Goal: Information Seeking & Learning: Learn about a topic

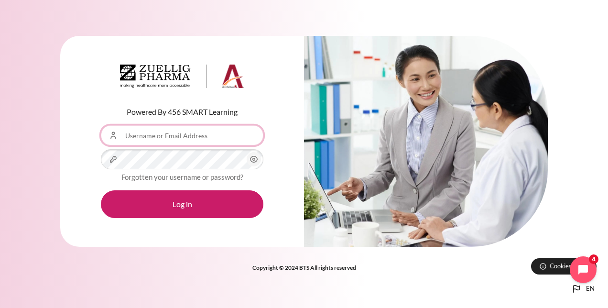
click at [217, 143] on input "Username or Email Address" at bounding box center [182, 135] width 163 height 20
drag, startPoint x: 86, startPoint y: 201, endPoint x: 85, endPoint y: 196, distance: 5.5
click at [85, 202] on div "Powered By 456 SMART Learning Username or Email Address Password Forgotten your…" at bounding box center [182, 141] width 244 height 211
click at [174, 137] on input "Username or Email Address" at bounding box center [182, 135] width 163 height 20
type input "[EMAIL_ADDRESS][DOMAIN_NAME]"
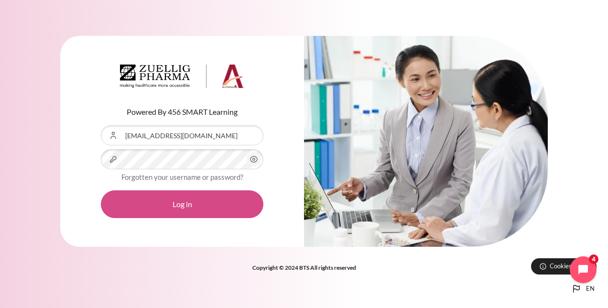
click at [202, 211] on button "Log in" at bounding box center [182, 204] width 163 height 28
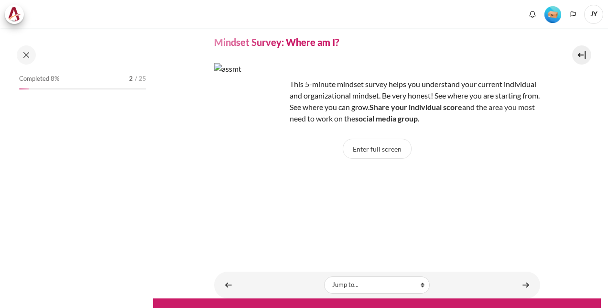
scroll to position [54, 0]
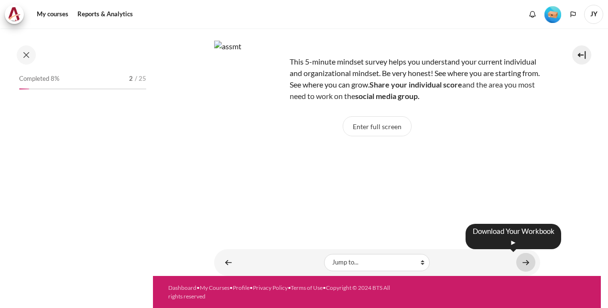
click at [521, 263] on link "Content" at bounding box center [525, 262] width 19 height 19
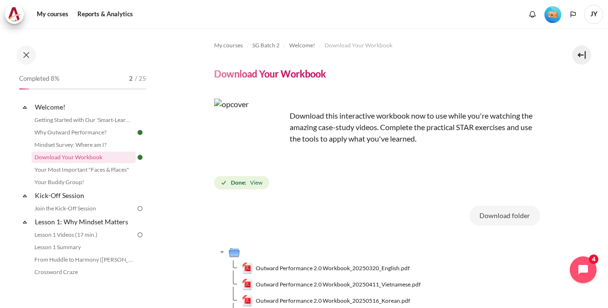
scroll to position [128, 0]
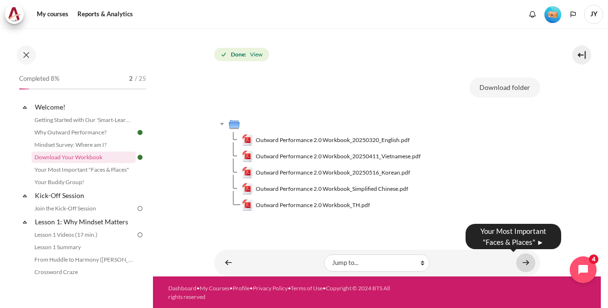
click at [525, 263] on link "Content" at bounding box center [525, 262] width 19 height 19
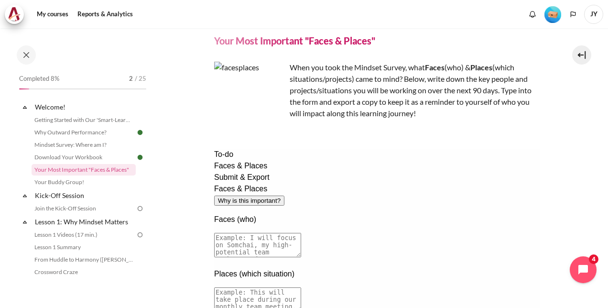
scroll to position [48, 0]
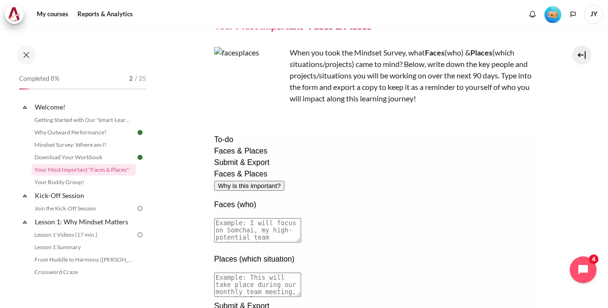
click at [301, 218] on textarea at bounding box center [257, 230] width 87 height 24
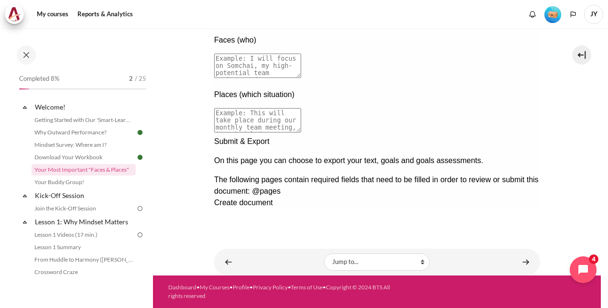
scroll to position [69, 0]
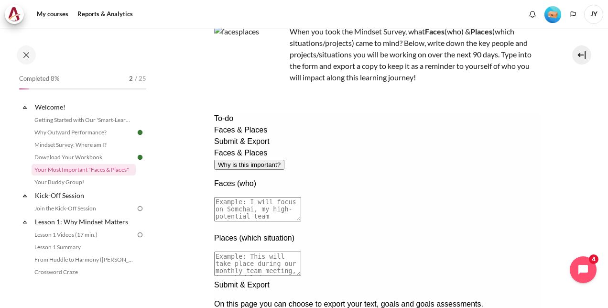
click at [301, 197] on textarea at bounding box center [257, 209] width 87 height 24
click at [301, 252] on textarea at bounding box center [257, 264] width 87 height 24
click at [301, 197] on textarea at bounding box center [257, 209] width 87 height 24
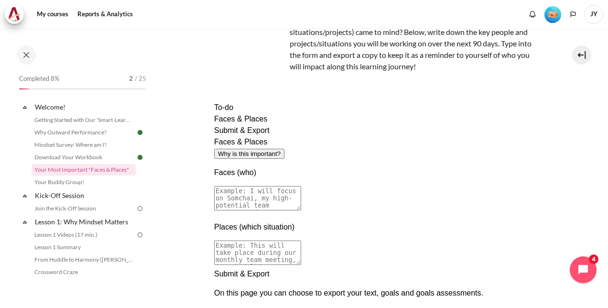
scroll to position [96, 0]
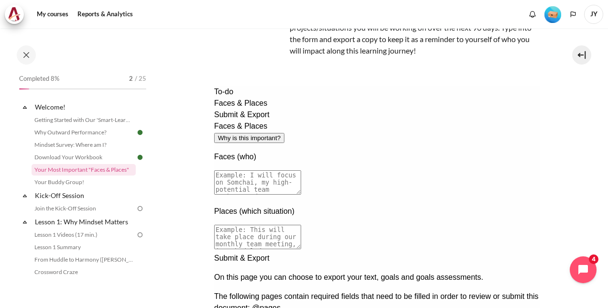
click at [301, 170] on textarea at bounding box center [257, 182] width 87 height 24
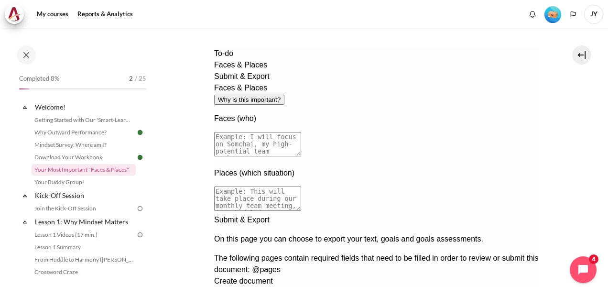
scroll to position [69, 0]
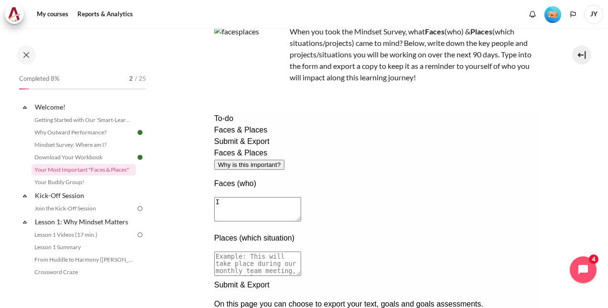
type textarea "I"
drag, startPoint x: 452, startPoint y: 189, endPoint x: 453, endPoint y: 184, distance: 5.3
click at [301, 197] on textarea "I will focus on my teammates - Verena and Justina as we need to collaborate tog…" at bounding box center [257, 209] width 87 height 24
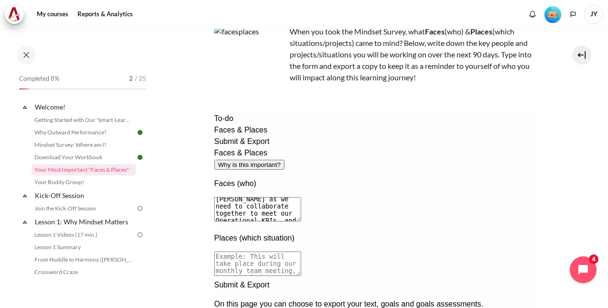
click at [301, 197] on textarea "I will focus on my teammates - Verena and Justina as we need to collaborate tog…" at bounding box center [257, 209] width 87 height 24
type textarea "I will focus on my teammates - Verena and Justina as we need to collaborate tog…"
click at [301, 252] on textarea at bounding box center [257, 264] width 87 height 24
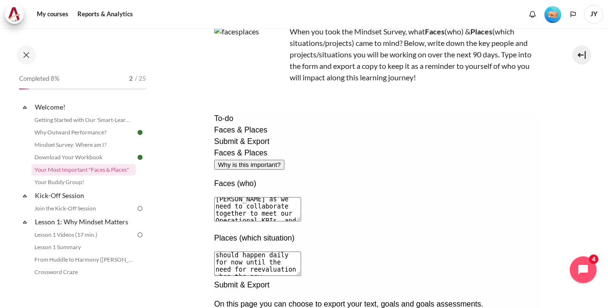
click at [301, 252] on textarea "Engaging Regulatory Operations team should happen daily for now until the need …" at bounding box center [257, 264] width 87 height 24
drag, startPoint x: 481, startPoint y: 231, endPoint x: 463, endPoint y: 229, distance: 18.4
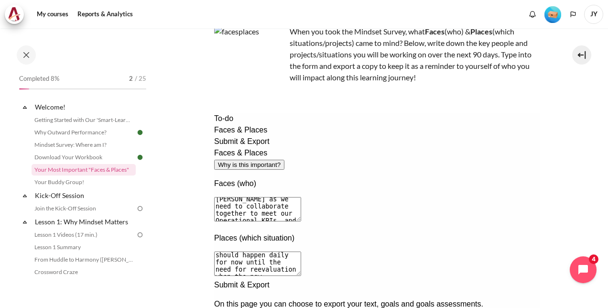
click at [301, 252] on textarea "Engaging Regulatory Operations team should happen daily for now until the need …" at bounding box center [257, 264] width 87 height 24
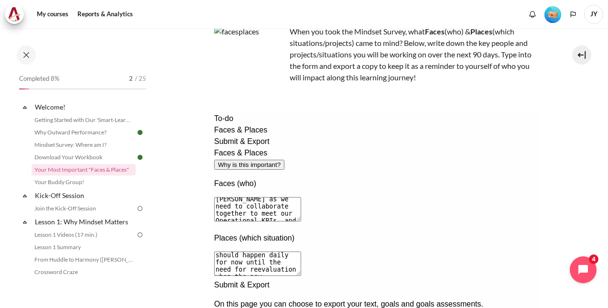
click at [301, 252] on textarea "Engaging Regulatory Operations team should happen daily for now until the need …" at bounding box center [257, 264] width 87 height 24
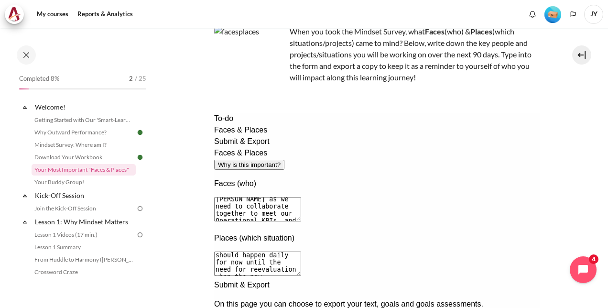
click at [301, 252] on textarea "Engaging Regulatory Operations team should happen daily for now until the need …" at bounding box center [257, 264] width 87 height 24
drag, startPoint x: 432, startPoint y: 233, endPoint x: 423, endPoint y: 233, distance: 9.1
click at [301, 252] on textarea "Engaging Regulatory Operations team should happen daily for now until the need …" at bounding box center [257, 264] width 87 height 24
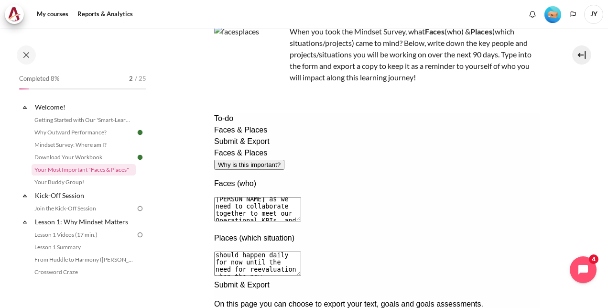
click at [301, 252] on textarea "Engaging Regulatory Operations team should happen daily for now until the need …" at bounding box center [257, 264] width 87 height 24
drag, startPoint x: 485, startPoint y: 236, endPoint x: 504, endPoint y: 237, distance: 18.7
click at [301, 252] on textarea "Engaging Regulatory Operations team should happen daily for now until the need …" at bounding box center [257, 264] width 87 height 24
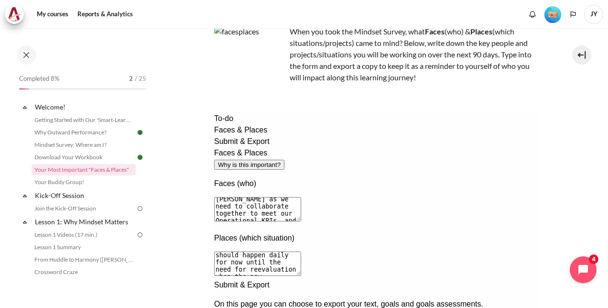
scroll to position [18, 0]
drag, startPoint x: 512, startPoint y: 236, endPoint x: 493, endPoint y: 235, distance: 18.7
click at [301, 252] on textarea "Engaging Regulatory Operations team should happen daily for now until the need …" at bounding box center [257, 264] width 87 height 24
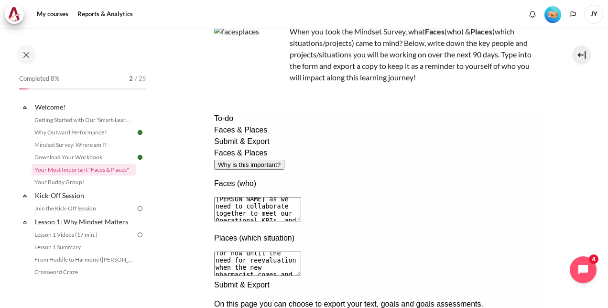
click at [301, 252] on textarea "Engaging Regulatory Operations team should happen daily for now until the need …" at bounding box center [257, 264] width 87 height 24
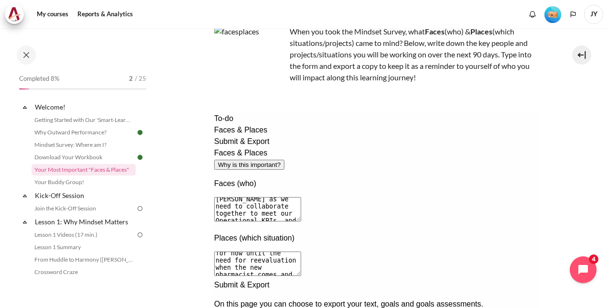
click at [301, 252] on textarea "Engaging Regulatory Operations team should happen daily for now until the need …" at bounding box center [257, 264] width 87 height 24
click at [493, 243] on div "Places (which situation) Engaging Regulatory Operations team should happen dail…" at bounding box center [377, 255] width 326 height 47
click at [301, 252] on textarea "Engaging Regulatory Operations team should happen daily for now until the need …" at bounding box center [257, 264] width 87 height 24
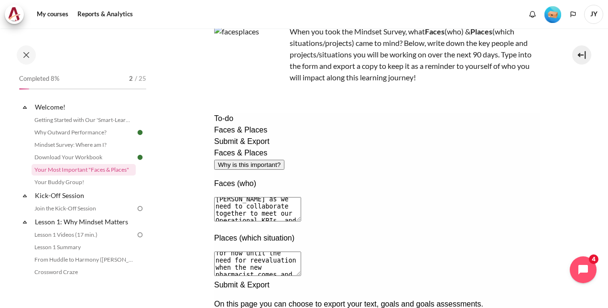
click at [301, 252] on textarea "Engaging Regulatory Operations team should happen daily for now until the need …" at bounding box center [257, 264] width 87 height 24
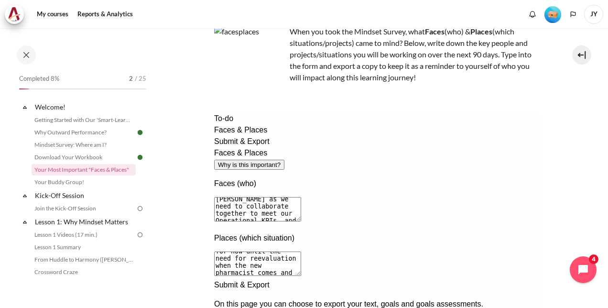
click at [301, 252] on textarea "Engaging Regulatory Operations team should happen daily for now until the need …" at bounding box center [257, 264] width 87 height 24
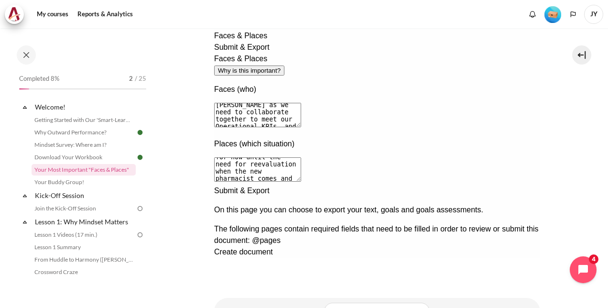
scroll to position [164, 0]
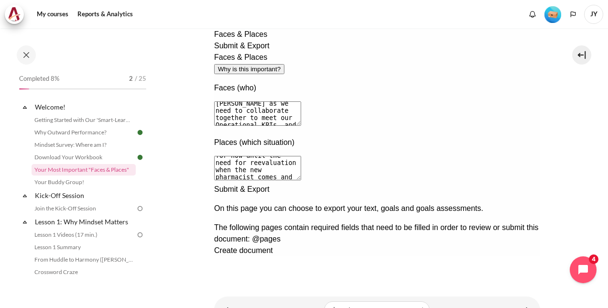
click at [301, 156] on textarea "Engaging Regulatory Operations team should happen daily for now until the need …" at bounding box center [257, 168] width 87 height 24
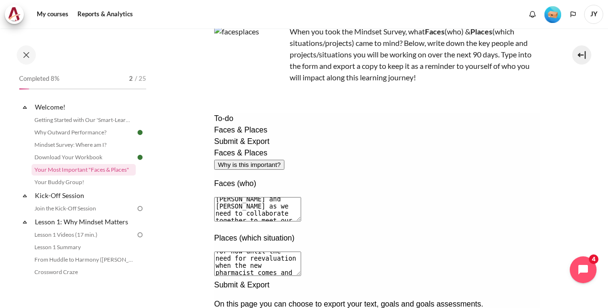
scroll to position [27, 0]
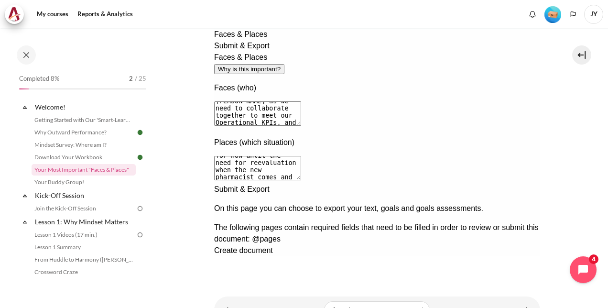
type textarea "Engaging Regulatory Operations team should happen daily for now until the need …"
drag, startPoint x: 521, startPoint y: 257, endPoint x: 456, endPoint y: 241, distance: 66.9
click at [521, 184] on div "Next documentation step" at bounding box center [377, 184] width 326 height 0
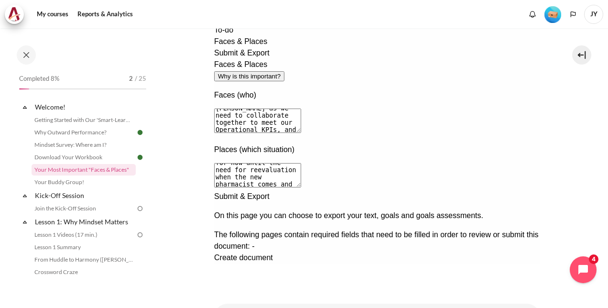
click at [273, 253] on span "Create document" at bounding box center [243, 257] width 59 height 8
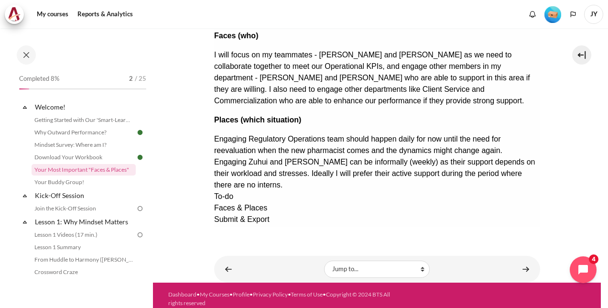
scroll to position [212, 0]
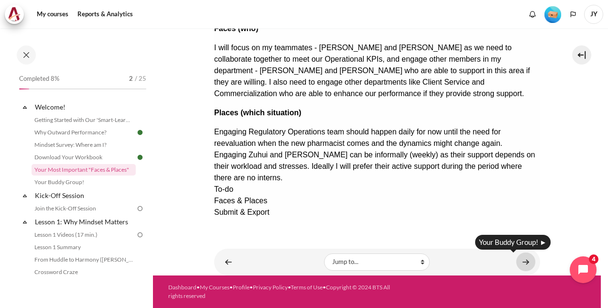
click at [521, 262] on link "Content" at bounding box center [525, 261] width 19 height 19
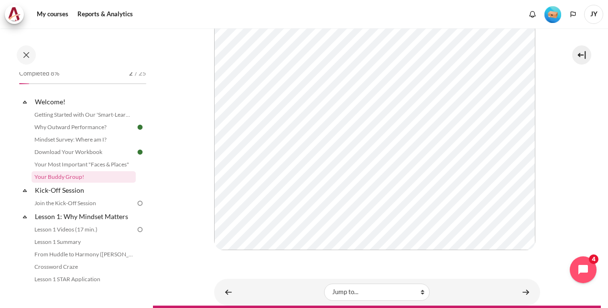
scroll to position [236, 0]
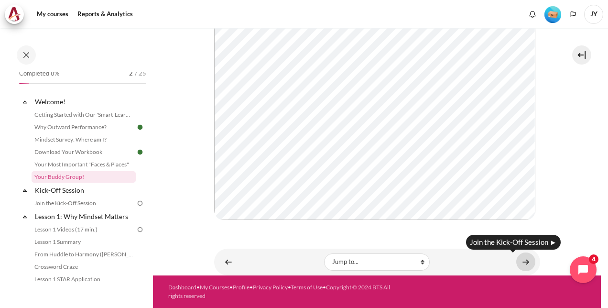
click at [520, 260] on link "Content" at bounding box center [525, 261] width 19 height 19
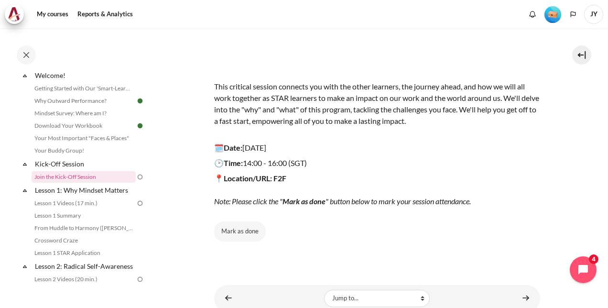
scroll to position [83, 0]
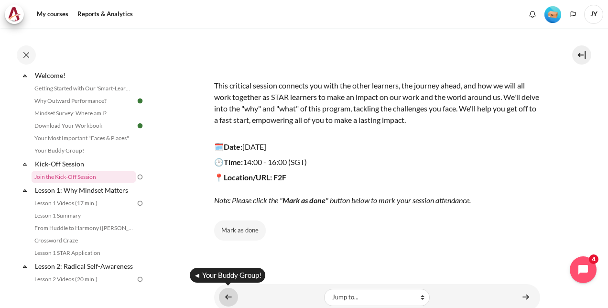
click at [230, 300] on link "Content" at bounding box center [228, 297] width 19 height 19
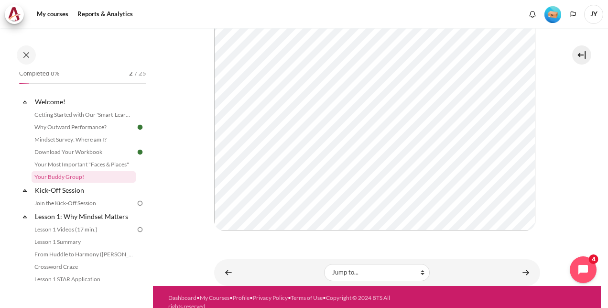
scroll to position [236, 0]
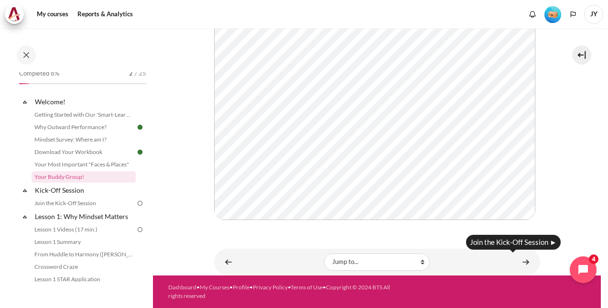
drag, startPoint x: 527, startPoint y: 258, endPoint x: 492, endPoint y: 268, distance: 37.1
click at [492, 268] on div "Jump to... Jump to... Getting Started with Our 'Smart-Learning' Platform Why Ou…" at bounding box center [377, 261] width 317 height 17
click at [517, 264] on link "Content" at bounding box center [525, 261] width 19 height 19
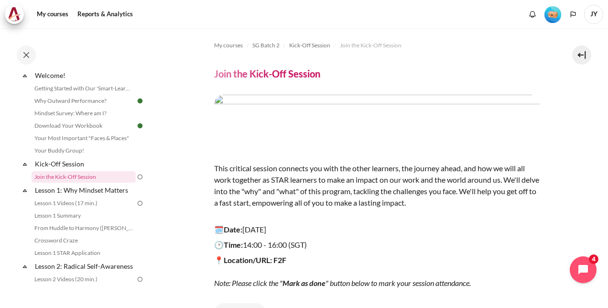
click at [317, 107] on img "Content" at bounding box center [377, 120] width 326 height 51
